Goal: Task Accomplishment & Management: Manage account settings

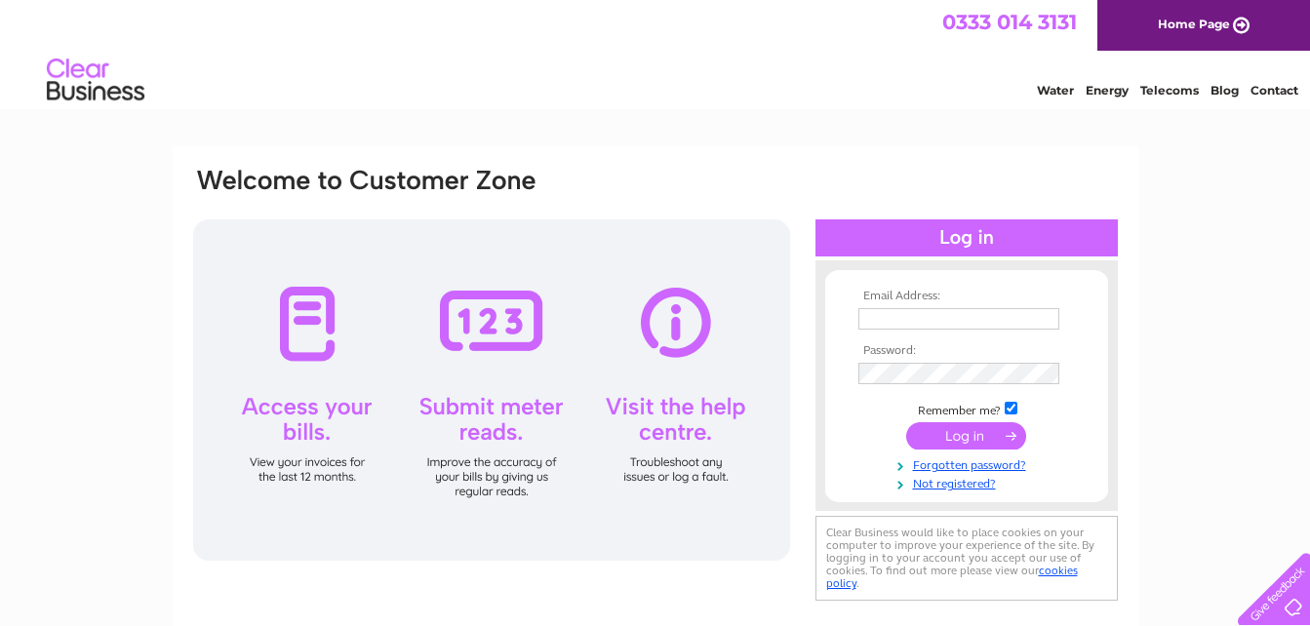
type input "[EMAIL_ADDRESS][DOMAIN_NAME]"
click at [967, 443] on input "submit" at bounding box center [966, 435] width 120 height 27
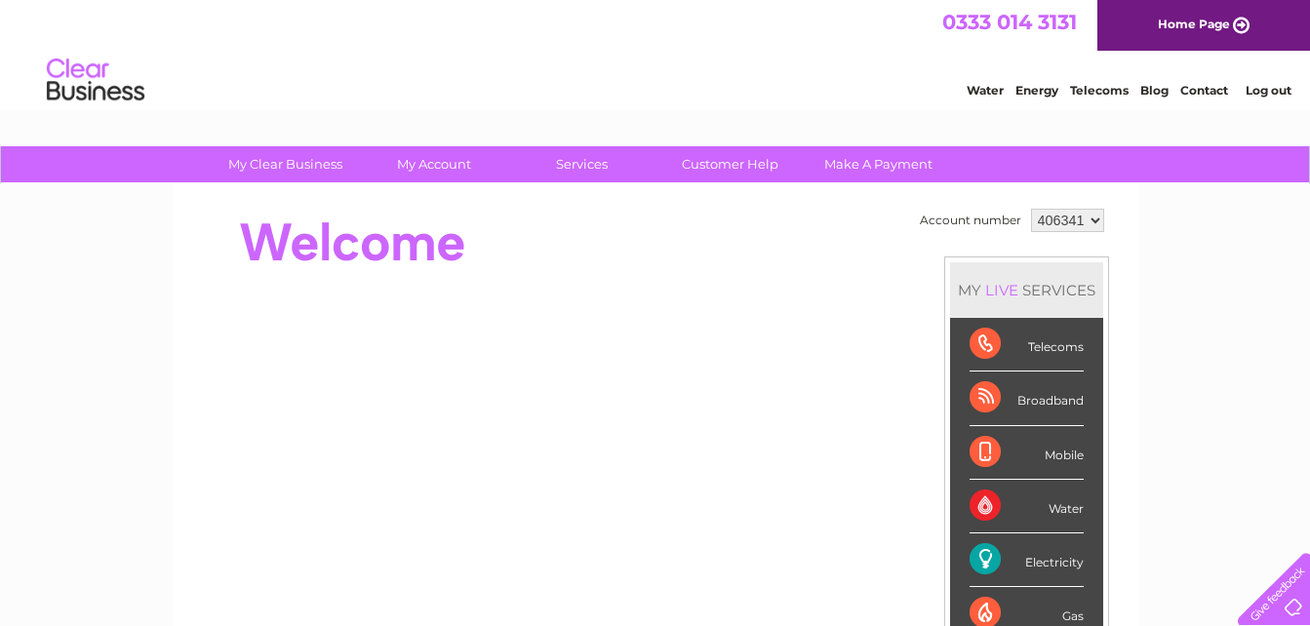
click at [1045, 94] on link "Energy" at bounding box center [1036, 90] width 43 height 15
